Goal: Transaction & Acquisition: Download file/media

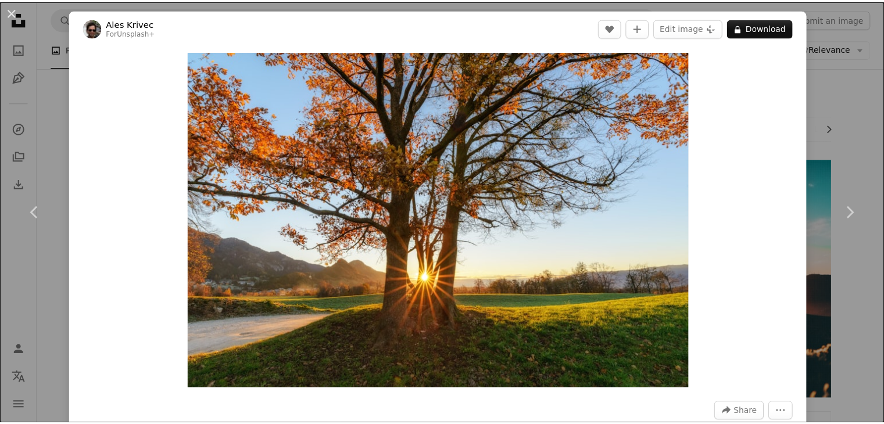
scroll to position [581, 0]
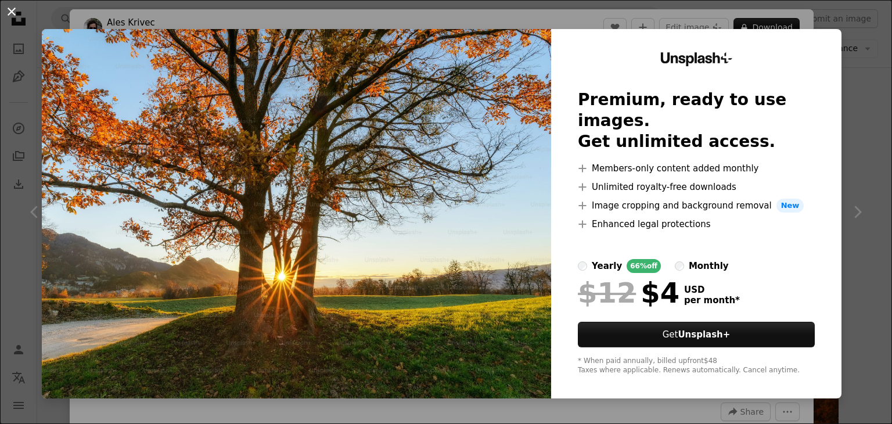
click at [9, 12] on button "An X shape" at bounding box center [12, 12] width 14 height 14
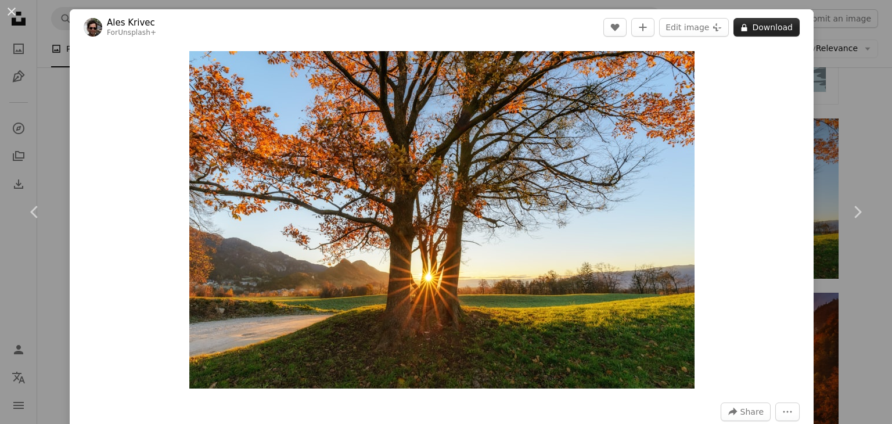
click at [746, 25] on button "A lock Download" at bounding box center [767, 27] width 66 height 19
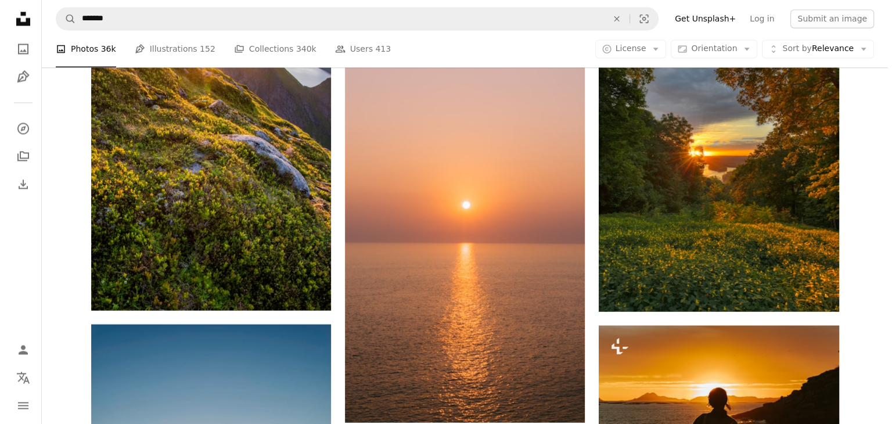
scroll to position [6747, 0]
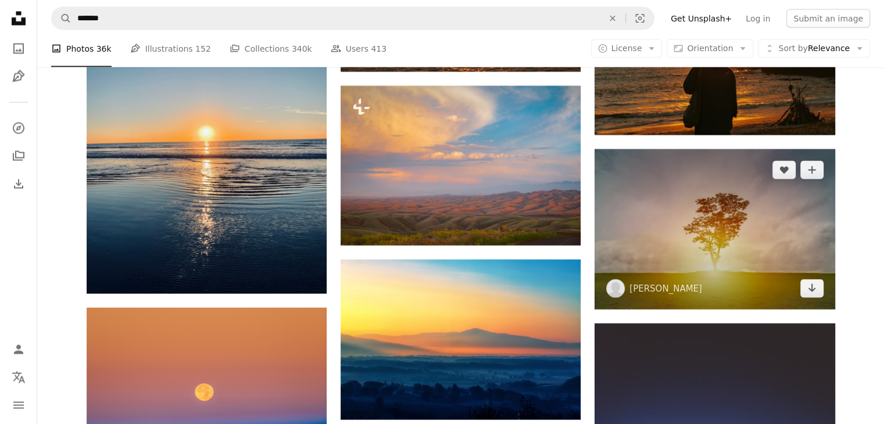
click at [740, 240] on img at bounding box center [714, 229] width 240 height 160
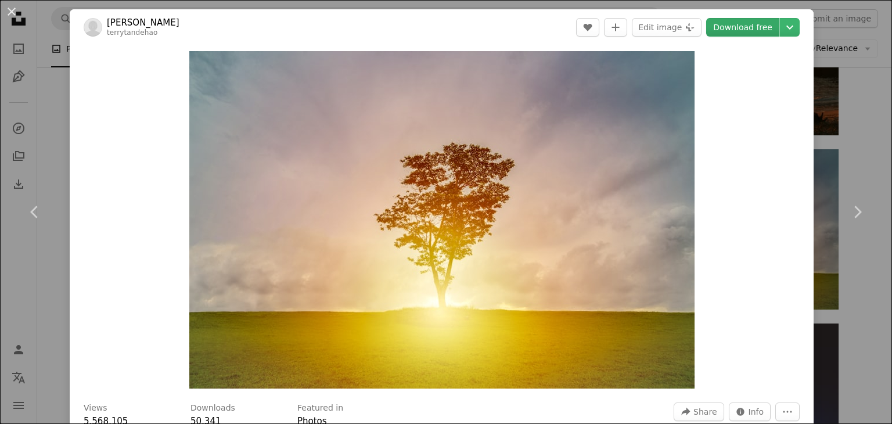
click at [748, 22] on link "Download free" at bounding box center [743, 27] width 73 height 19
